Goal: Task Accomplishment & Management: Manage account settings

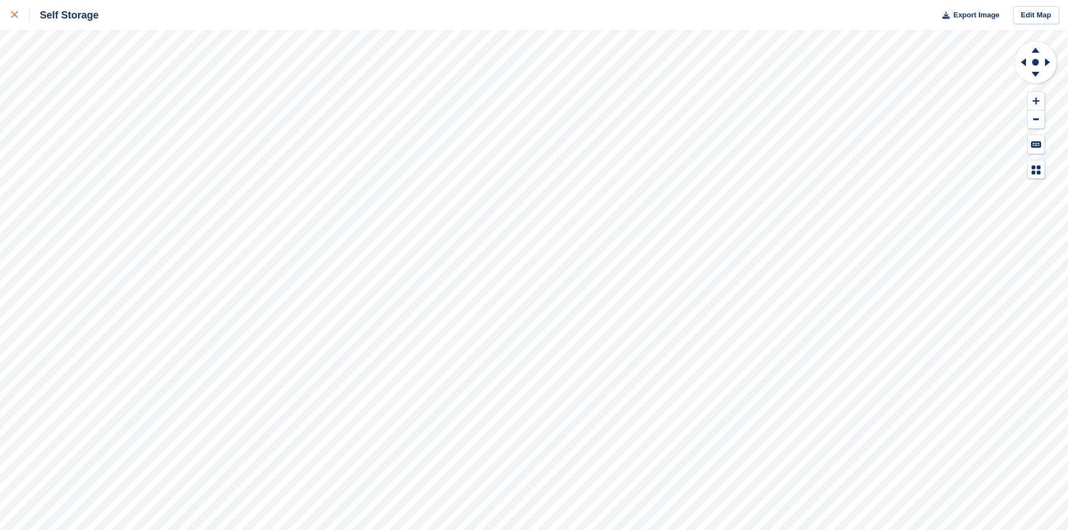
click at [17, 15] on icon at bounding box center [14, 14] width 7 height 7
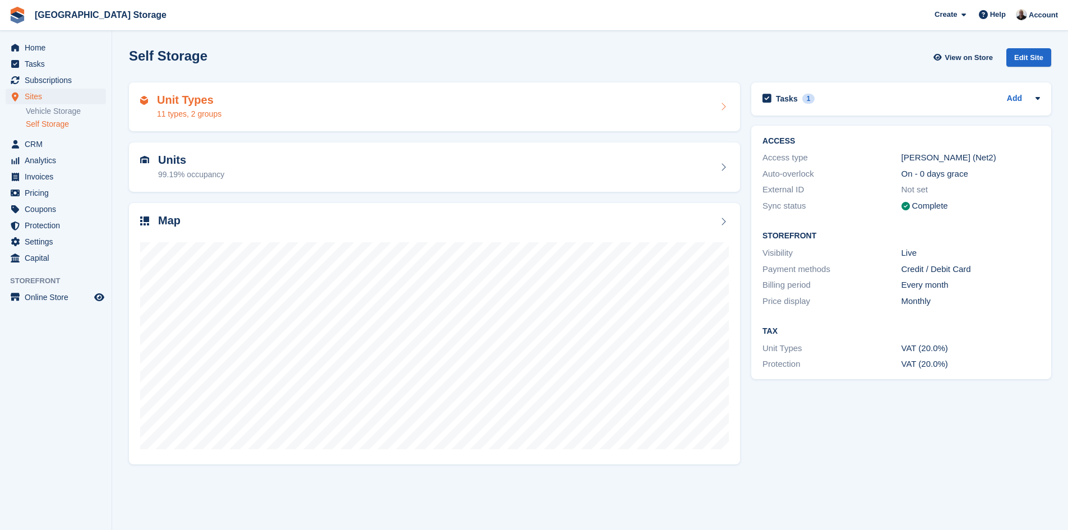
click at [182, 109] on div "11 types, 2 groups" at bounding box center [189, 114] width 64 height 12
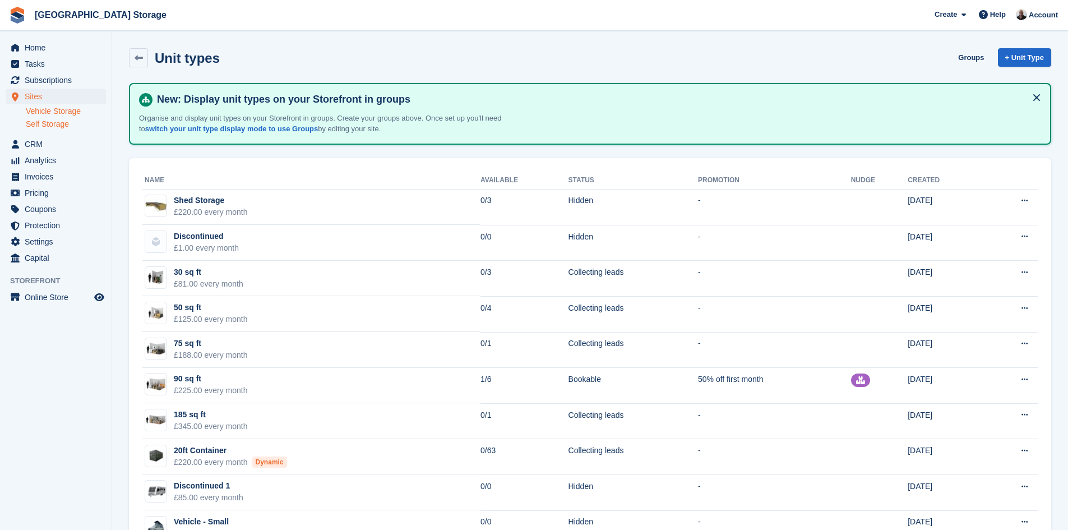
click at [49, 109] on link "Vehicle Storage" at bounding box center [66, 111] width 80 height 11
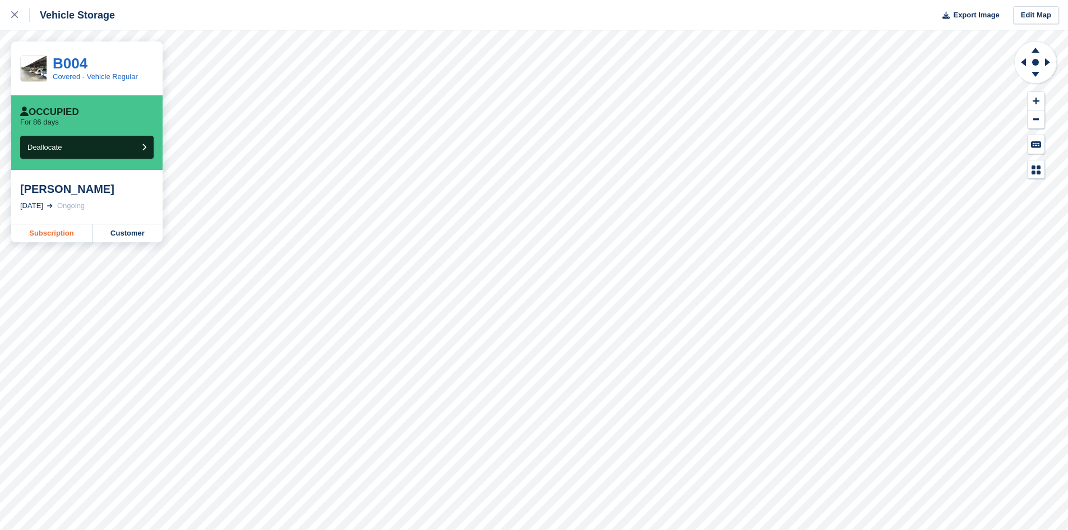
click at [57, 234] on link "Subscription" at bounding box center [51, 233] width 81 height 18
click at [132, 232] on link "Customer" at bounding box center [128, 233] width 70 height 18
click at [117, 236] on link "Customer" at bounding box center [128, 233] width 70 height 18
click at [122, 233] on link "Customer" at bounding box center [128, 233] width 70 height 18
click at [126, 234] on link "Customer" at bounding box center [128, 233] width 70 height 18
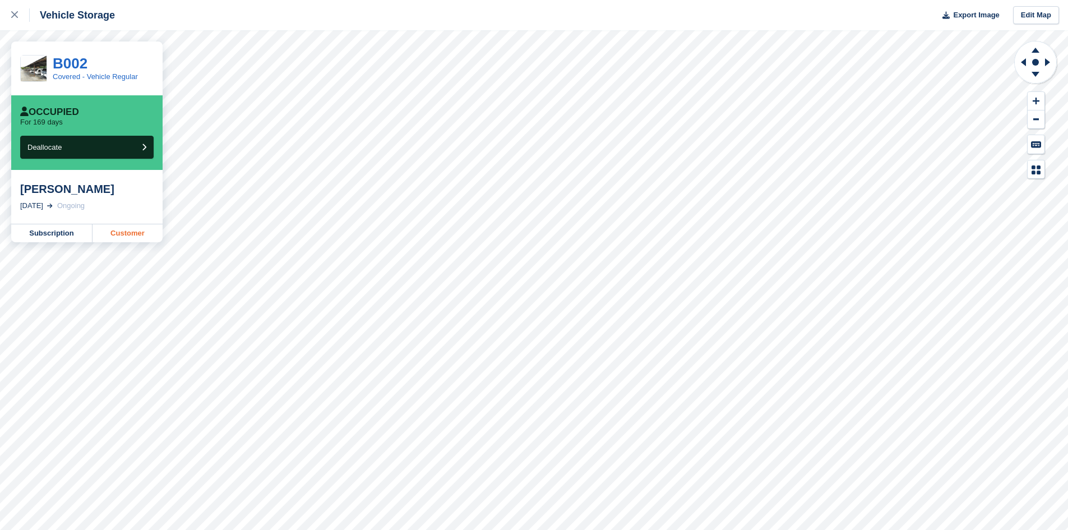
click at [117, 237] on link "Customer" at bounding box center [128, 233] width 70 height 18
click at [133, 233] on link "Customer" at bounding box center [128, 233] width 70 height 18
click at [145, 240] on link "Customer" at bounding box center [128, 233] width 70 height 18
click at [130, 235] on link "Customer" at bounding box center [128, 233] width 70 height 18
click at [52, 231] on link "Subscription" at bounding box center [51, 233] width 81 height 18
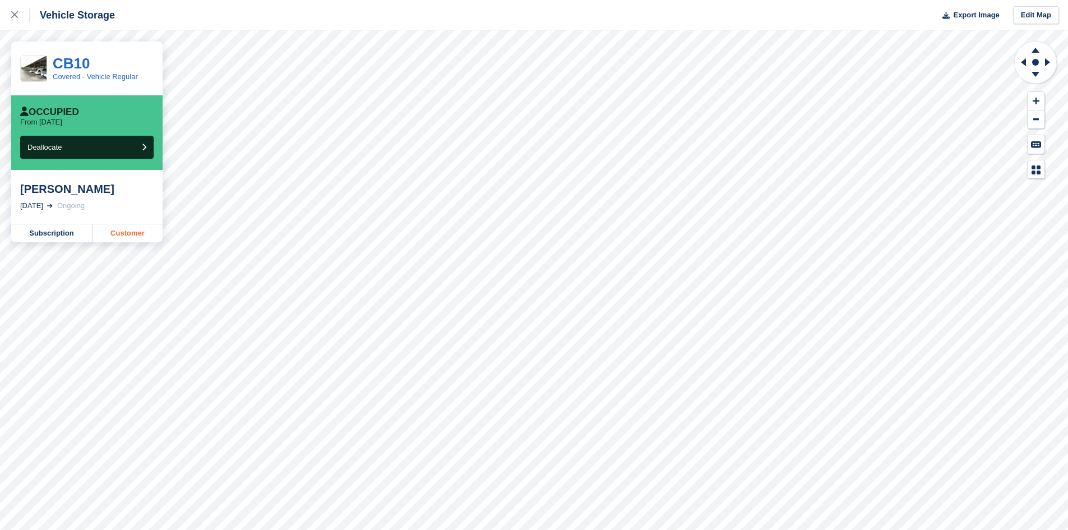
click at [117, 234] on link "Customer" at bounding box center [128, 233] width 70 height 18
click at [112, 236] on link "Customer" at bounding box center [128, 233] width 70 height 18
click at [128, 234] on link "Customer" at bounding box center [128, 233] width 70 height 18
click at [116, 237] on link "Customer" at bounding box center [128, 233] width 70 height 18
click at [122, 223] on div "Brooke Cunliffe Steel 15 Aug, 2025 Ongoing" at bounding box center [86, 197] width 151 height 54
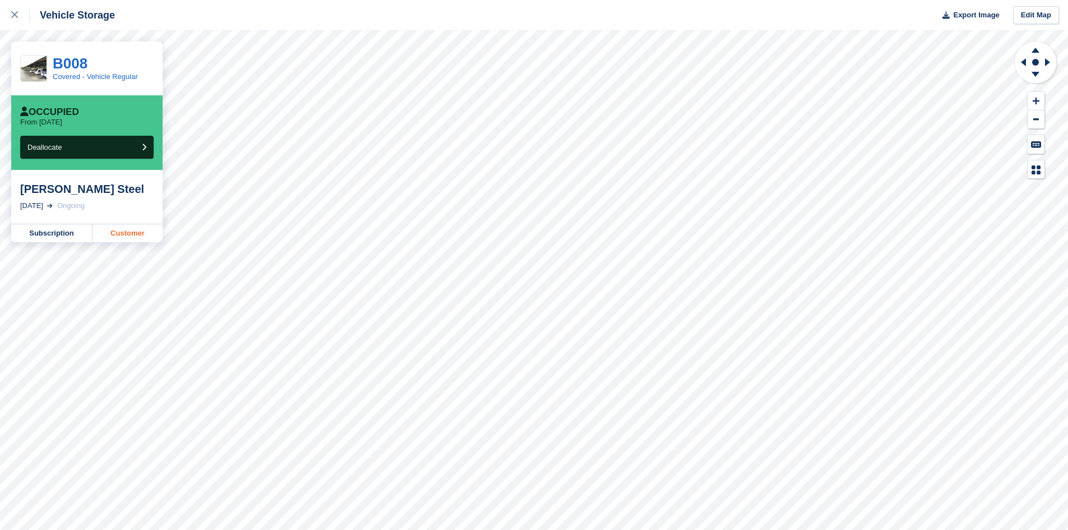
click at [117, 229] on link "Customer" at bounding box center [128, 233] width 70 height 18
click at [117, 238] on link "Customer" at bounding box center [128, 233] width 70 height 18
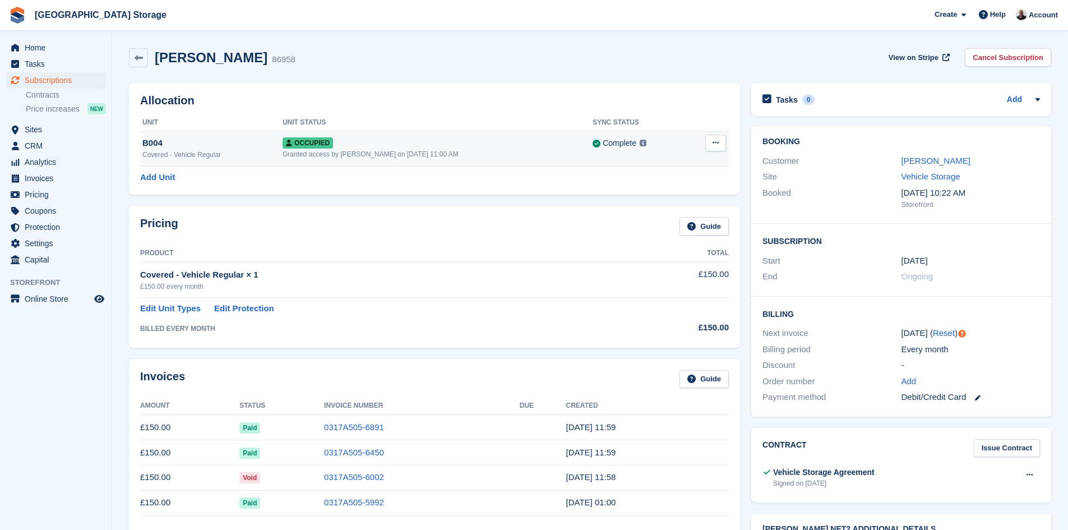
click at [250, 156] on div "Covered - Vehicle Regular" at bounding box center [212, 155] width 140 height 10
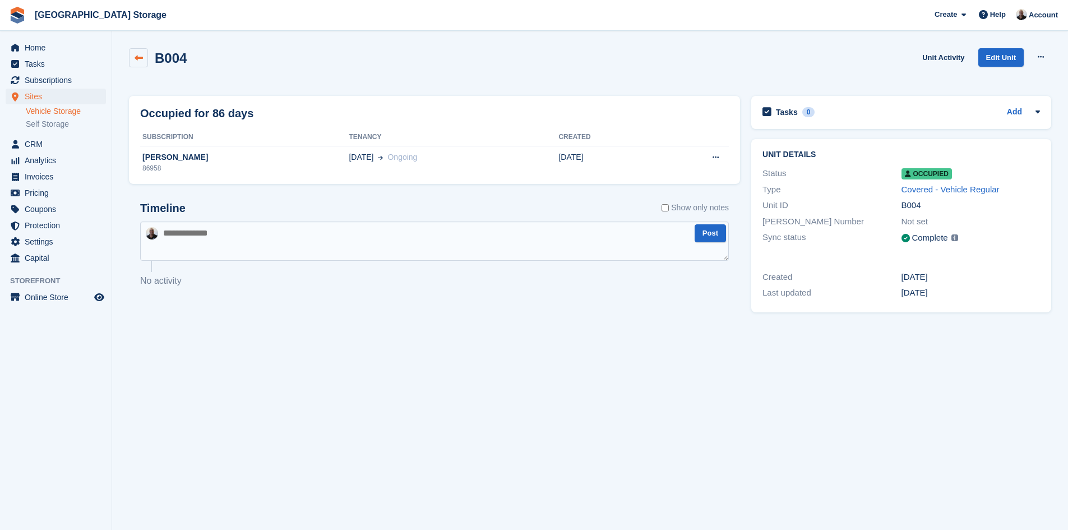
click at [136, 62] on icon at bounding box center [139, 58] width 8 height 8
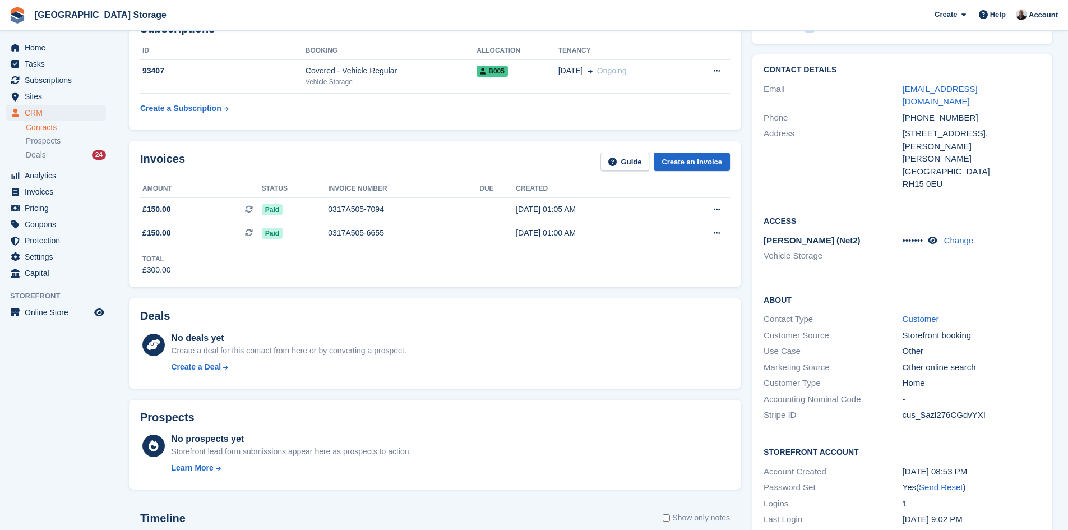
scroll to position [56, 0]
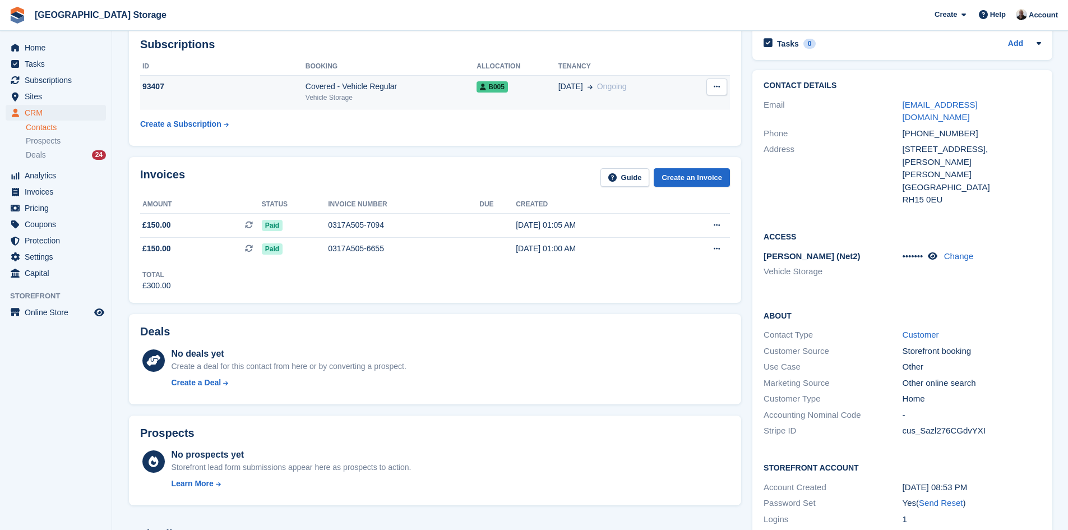
click at [217, 90] on div "93407" at bounding box center [222, 87] width 165 height 12
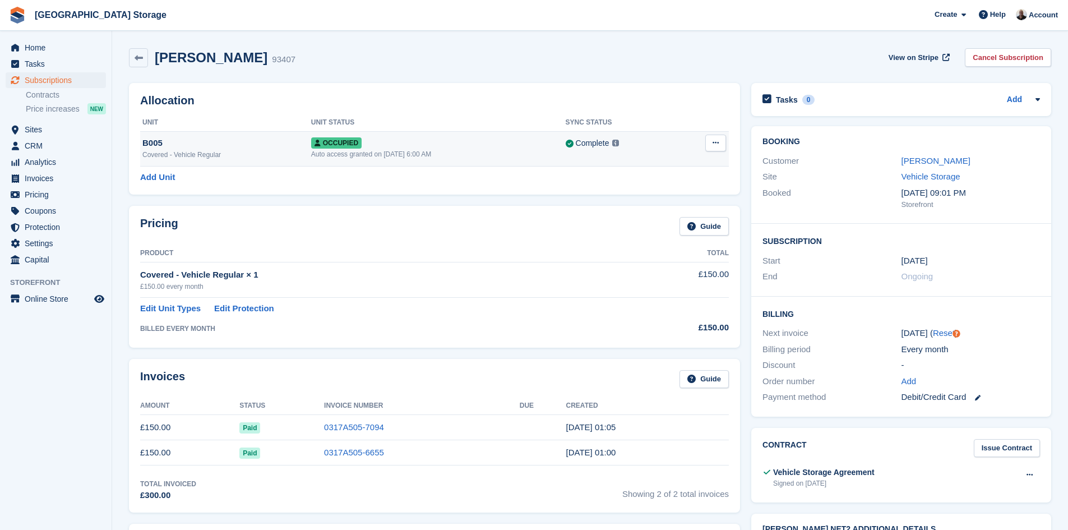
click at [243, 149] on div "B005" at bounding box center [226, 143] width 169 height 13
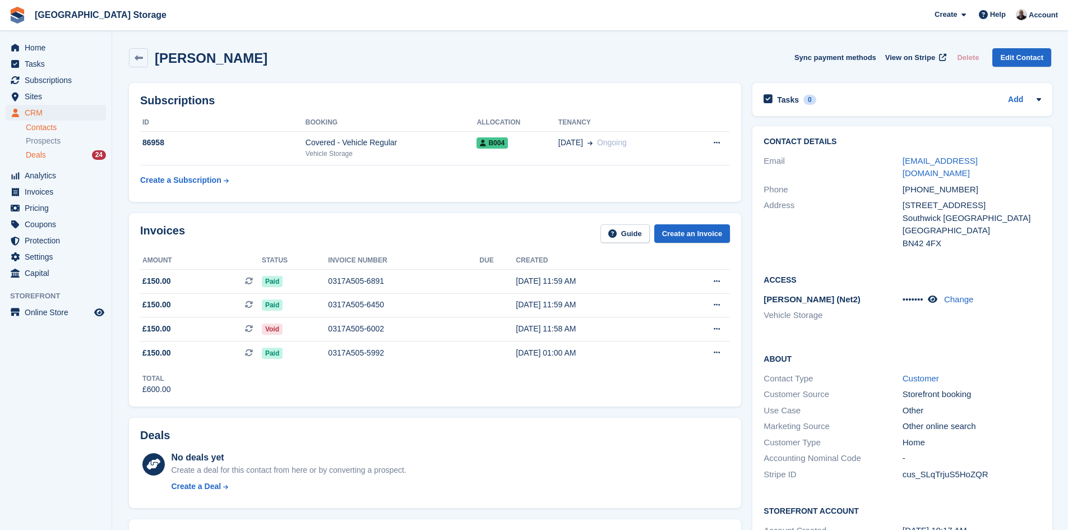
click at [35, 153] on span "Deals" at bounding box center [36, 155] width 20 height 11
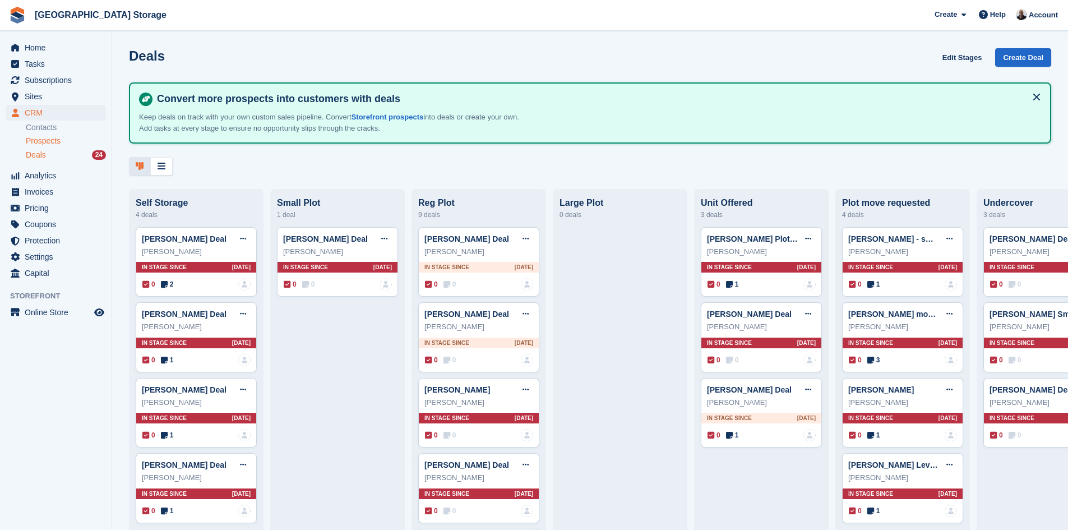
click at [36, 143] on span "Prospects" at bounding box center [43, 141] width 35 height 11
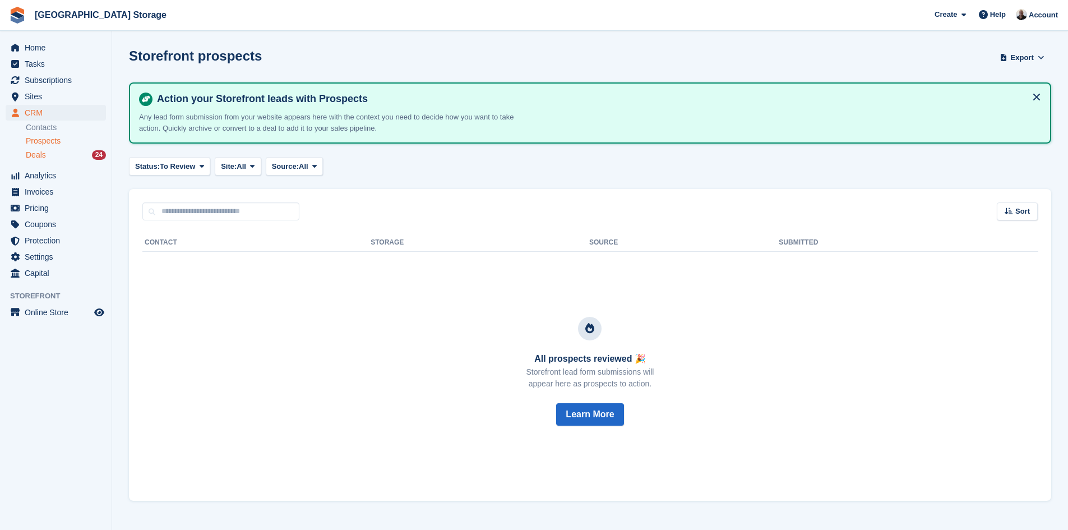
click at [41, 154] on span "Deals" at bounding box center [36, 155] width 20 height 11
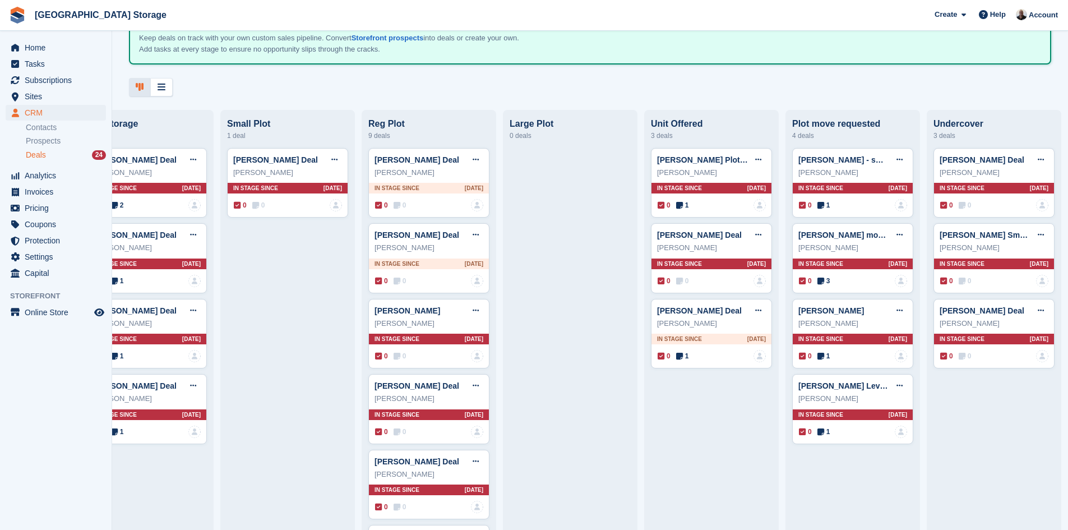
scroll to position [59, 0]
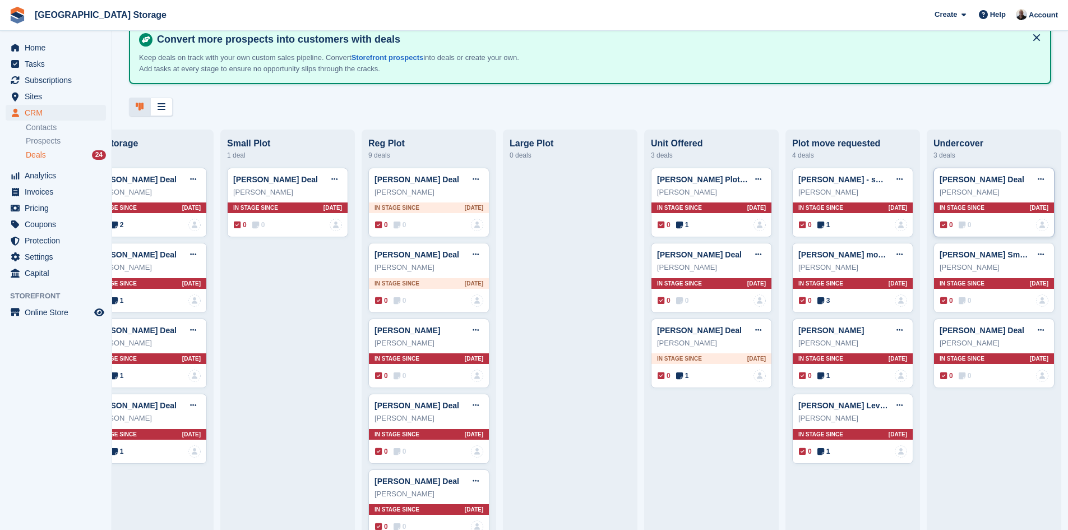
click at [984, 227] on div "0 0 No one is assigned to this deal" at bounding box center [995, 225] width 108 height 12
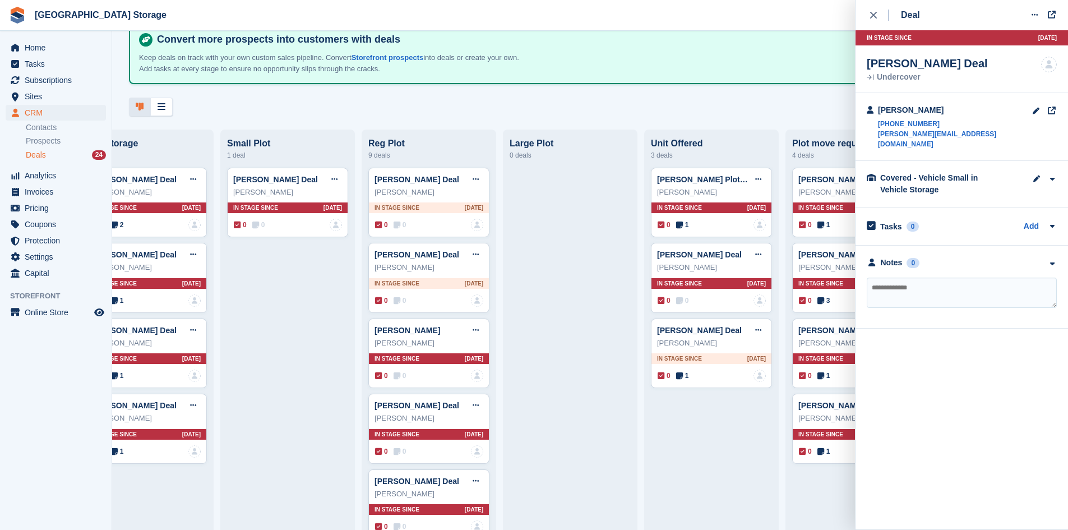
click at [609, 459] on div at bounding box center [570, 507] width 121 height 679
click at [873, 13] on icon "close" at bounding box center [873, 15] width 7 height 7
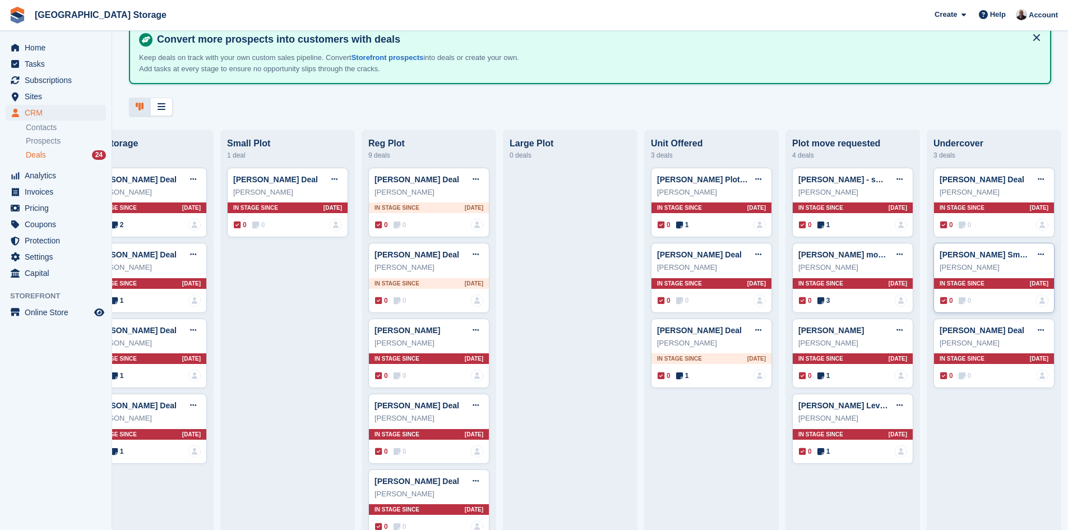
click at [988, 306] on div "0 0 No one is assigned to this deal" at bounding box center [995, 300] width 108 height 12
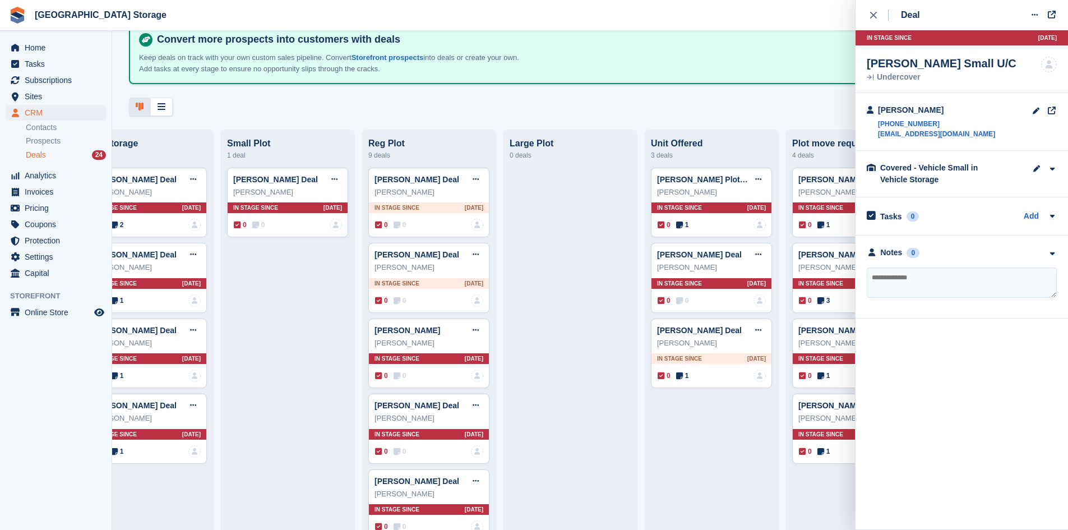
click at [679, 493] on div "Matthew Legg Plot CB10 Edit deal Mark as won Mark as lost Delete deal Matthew L…" at bounding box center [711, 507] width 121 height 679
click at [874, 13] on icon "close" at bounding box center [873, 15] width 7 height 7
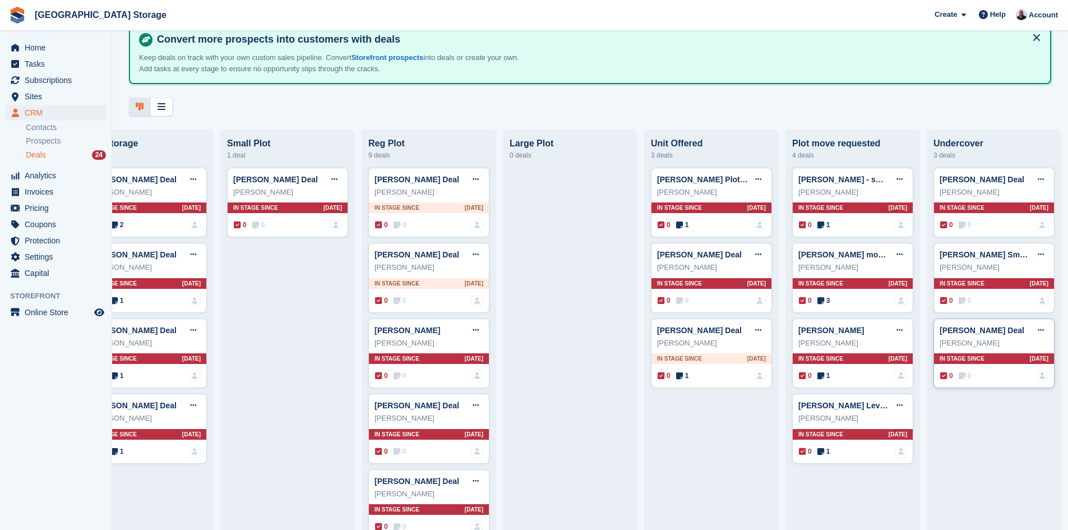
click at [981, 377] on div "0 0 No one is assigned to this deal" at bounding box center [995, 376] width 108 height 12
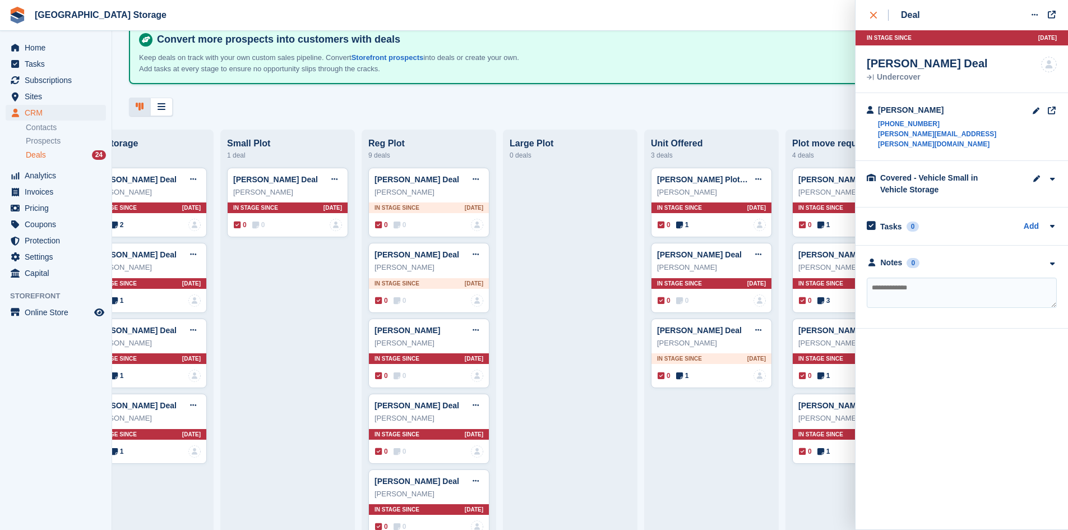
click at [872, 18] on icon "close" at bounding box center [873, 15] width 7 height 7
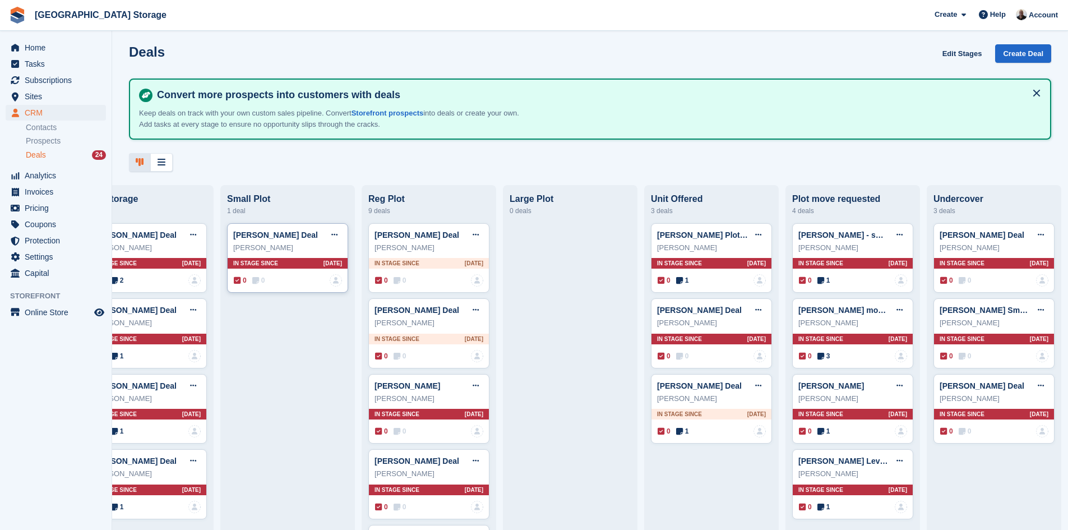
scroll to position [0, 0]
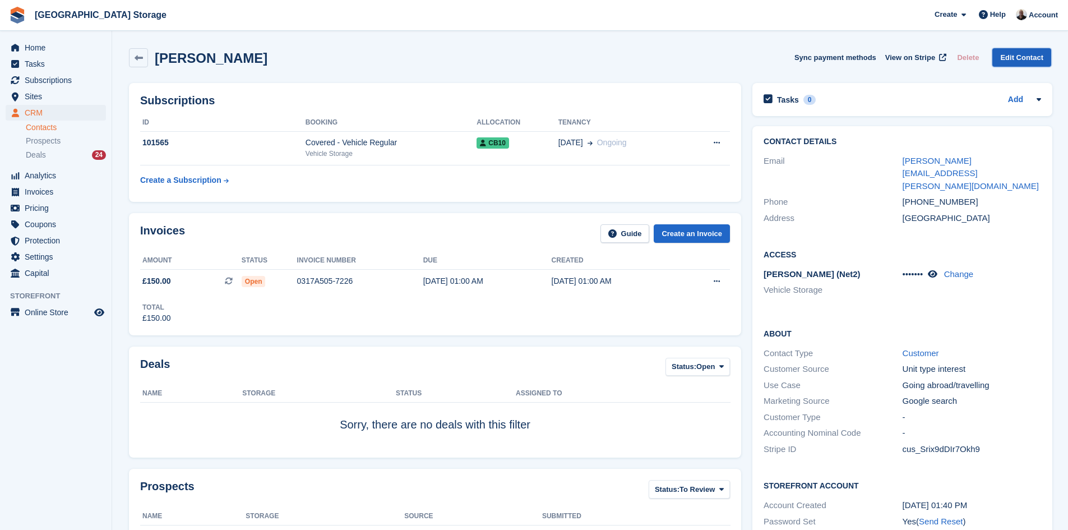
click at [1024, 60] on link "Edit Contact" at bounding box center [1022, 57] width 59 height 19
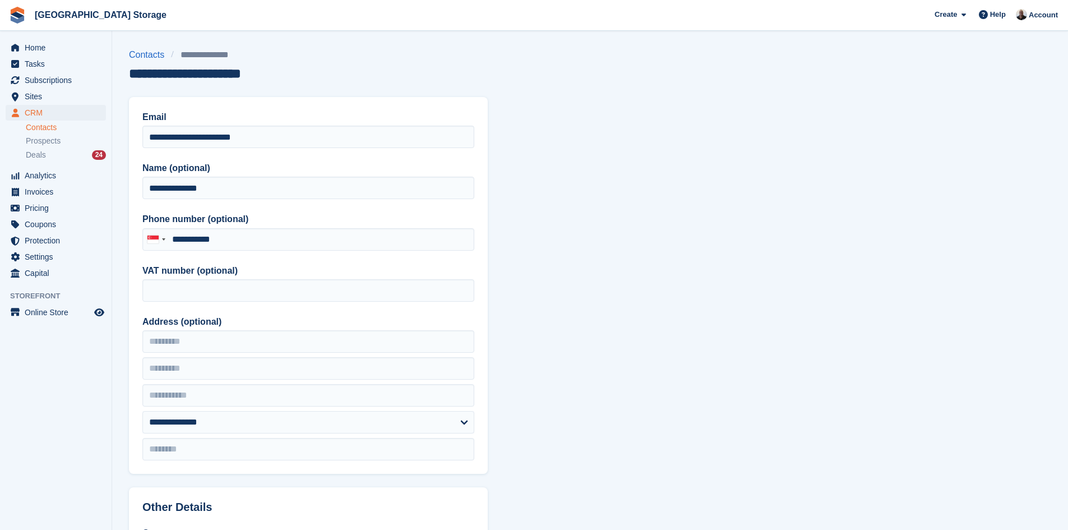
type input "*********"
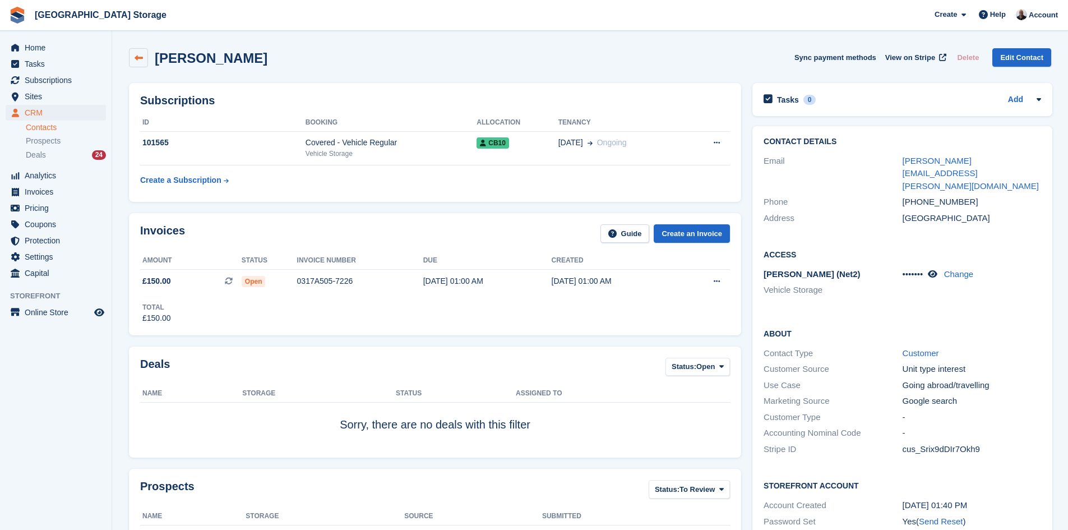
click at [133, 58] on link at bounding box center [138, 57] width 19 height 19
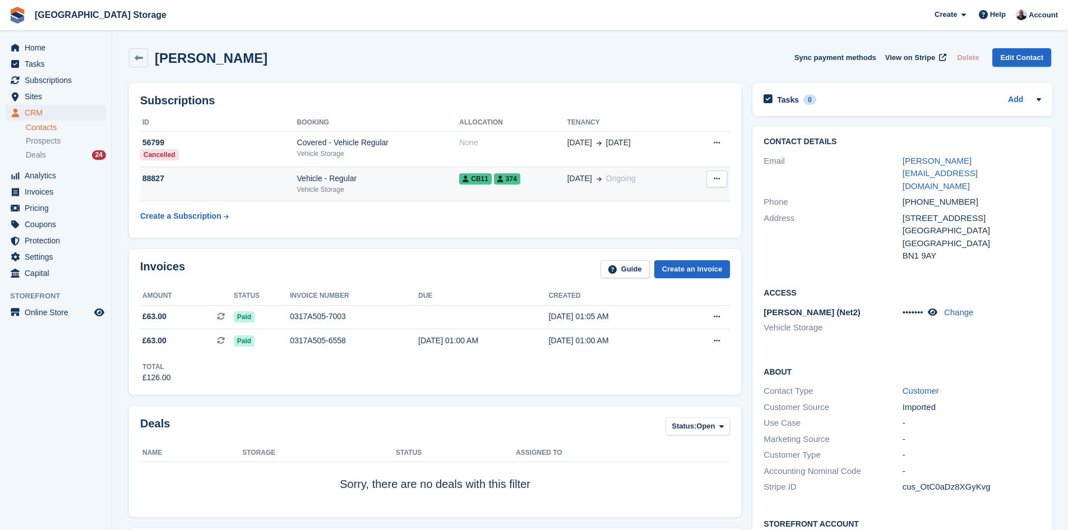
click at [503, 179] on span "374" at bounding box center [507, 178] width 26 height 11
